Goal: Find specific page/section

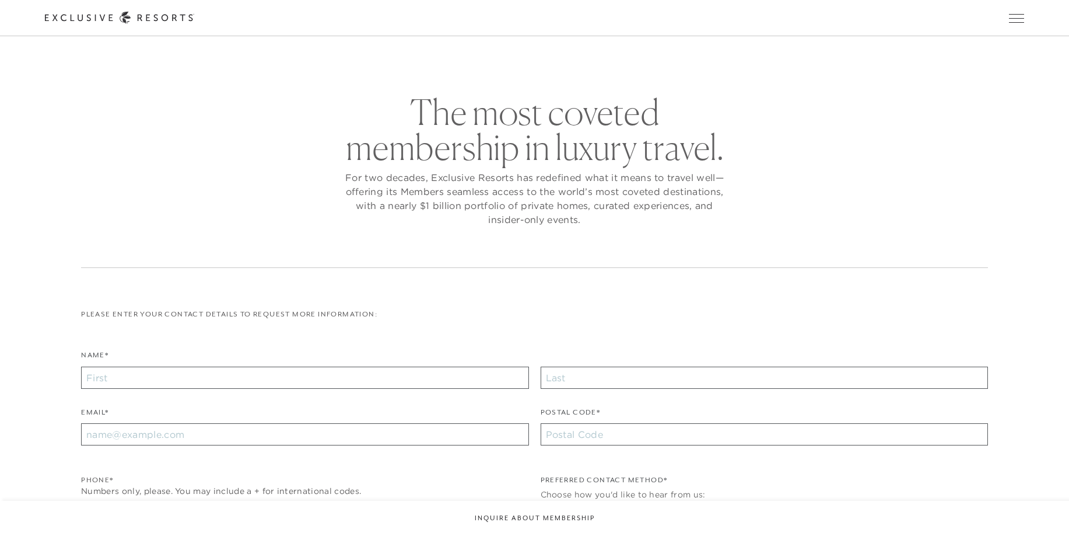
checkbox input "false"
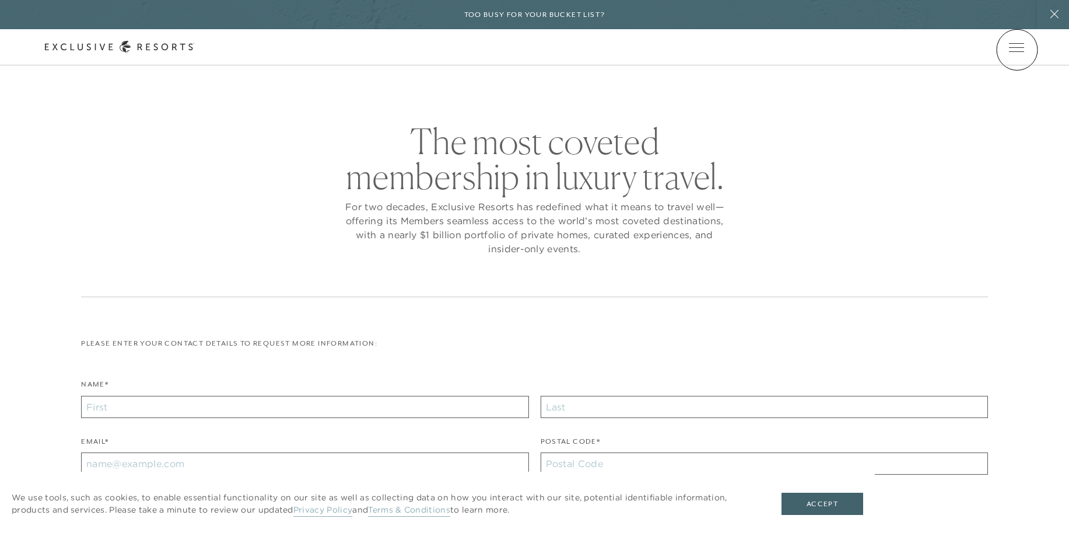
click at [0, 0] on icon at bounding box center [0, 0] width 0 height 0
type input "Rosewood"
click at [0, 0] on icon at bounding box center [0, 0] width 0 height 0
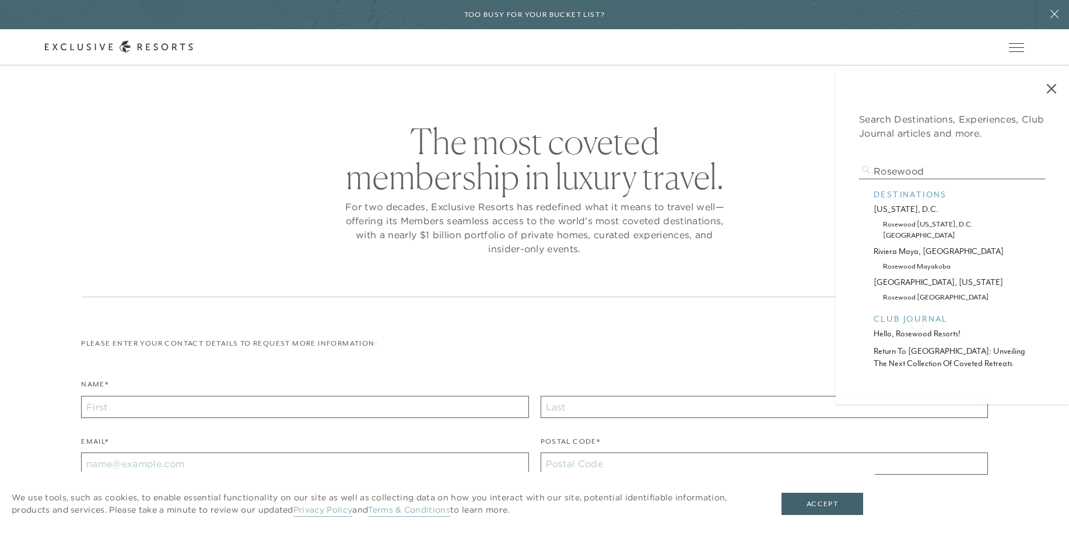
click at [917, 327] on p "hello, rosewood resorts!" at bounding box center [953, 333] width 158 height 12
